Goal: Check status: Check status

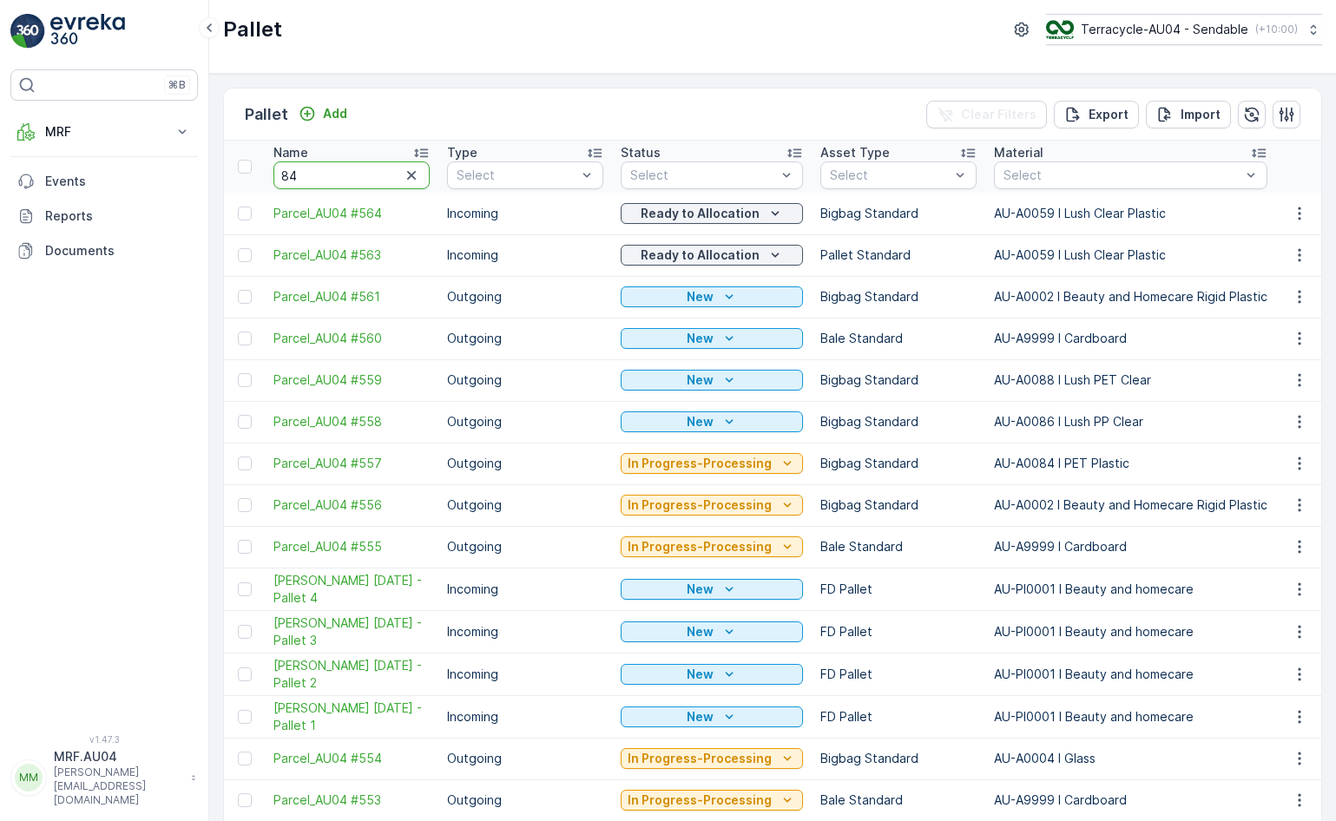
type input "843"
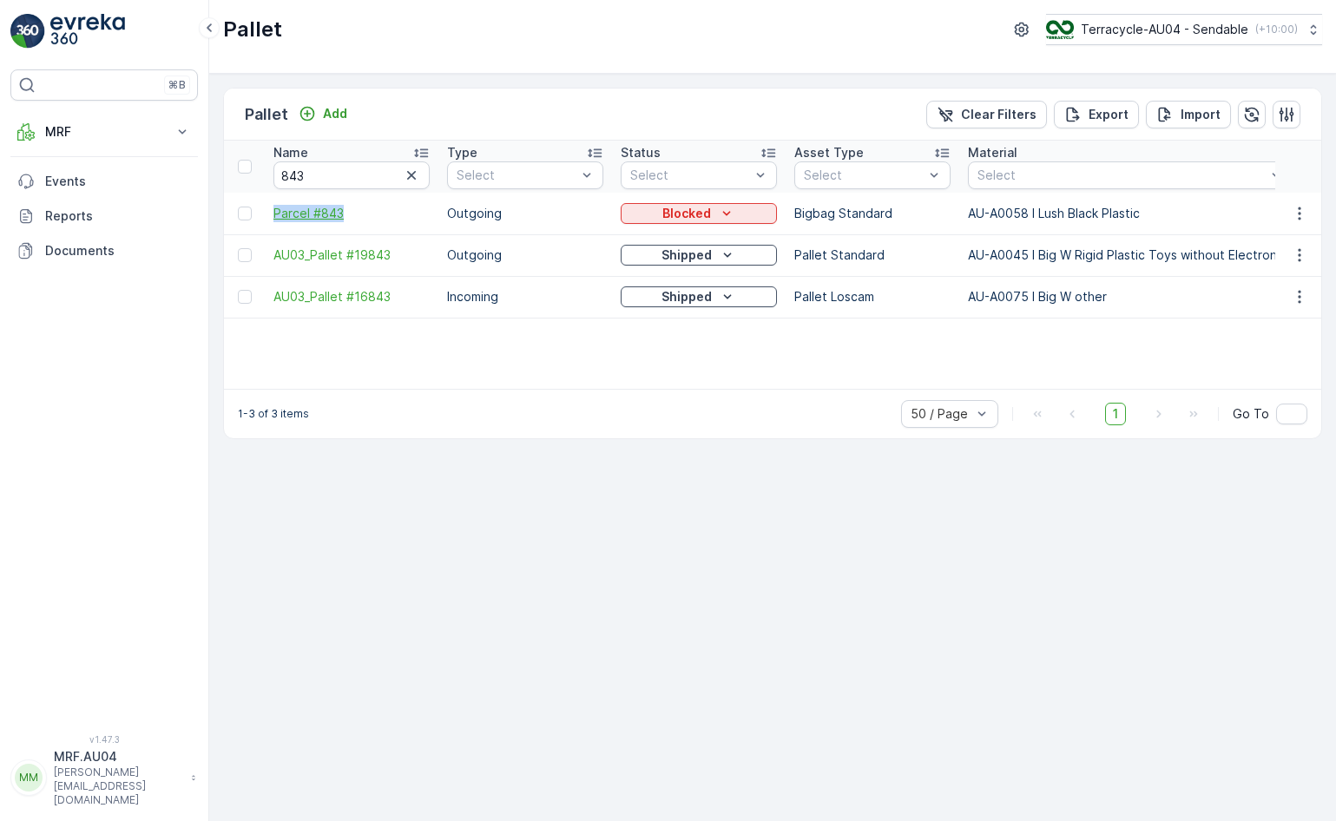
drag, startPoint x: 265, startPoint y: 207, endPoint x: 398, endPoint y: 212, distance: 132.9
click at [677, 213] on p "Blocked" at bounding box center [686, 213] width 49 height 17
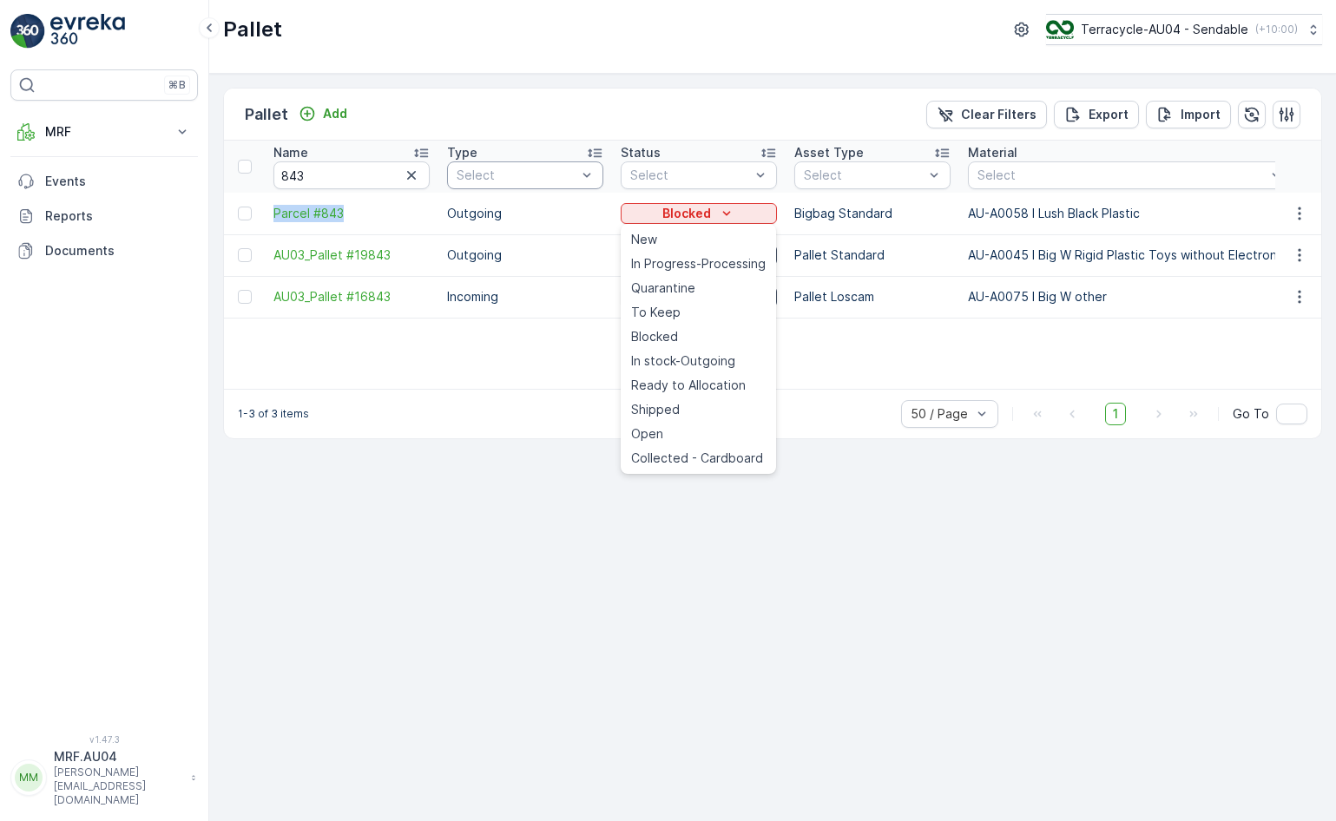
copy span "Parcel #843"
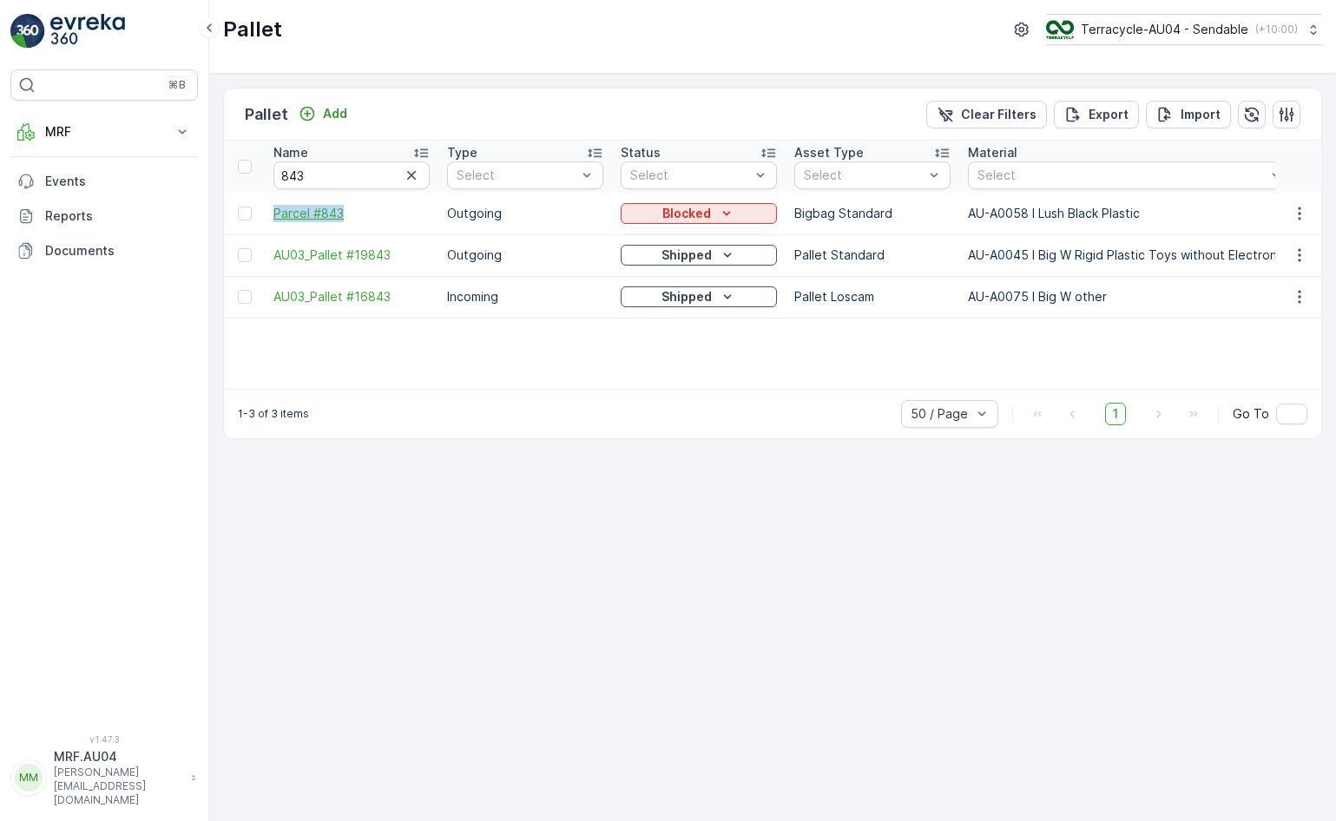
click at [353, 214] on span "Parcel #843" at bounding box center [351, 213] width 156 height 17
